Goal: Communication & Community: Share content

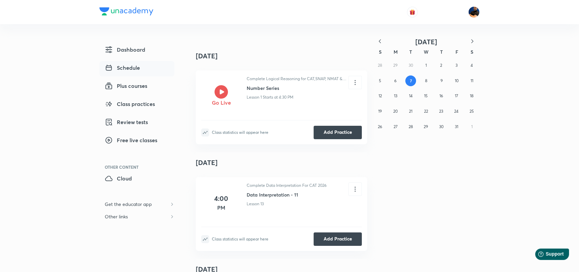
click at [262, 92] on div "Complete Logical Reasoning for CAT,SNAP, NMAT & OMETs Number Series Lesson 1 St…" at bounding box center [298, 88] width 102 height 24
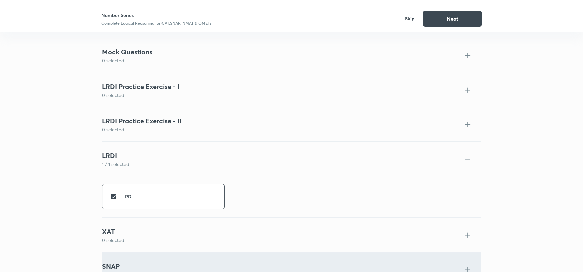
scroll to position [75, 0]
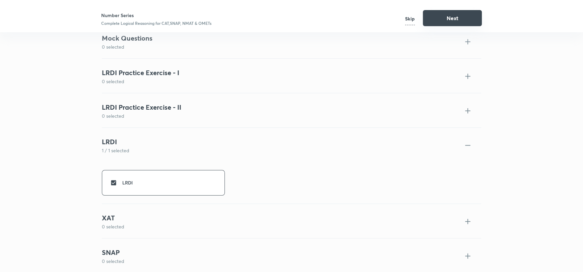
click at [463, 19] on button "Next" at bounding box center [452, 18] width 59 height 16
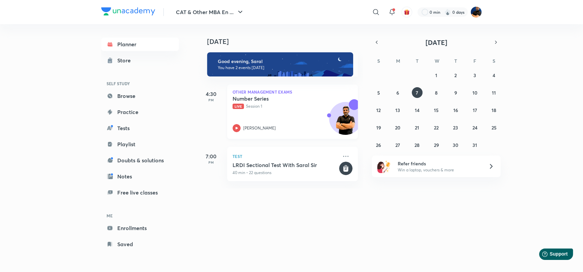
click at [269, 120] on div "Number Series Live Session 1 Saral Nashier" at bounding box center [284, 113] width 105 height 37
